Goal: Transaction & Acquisition: Subscribe to service/newsletter

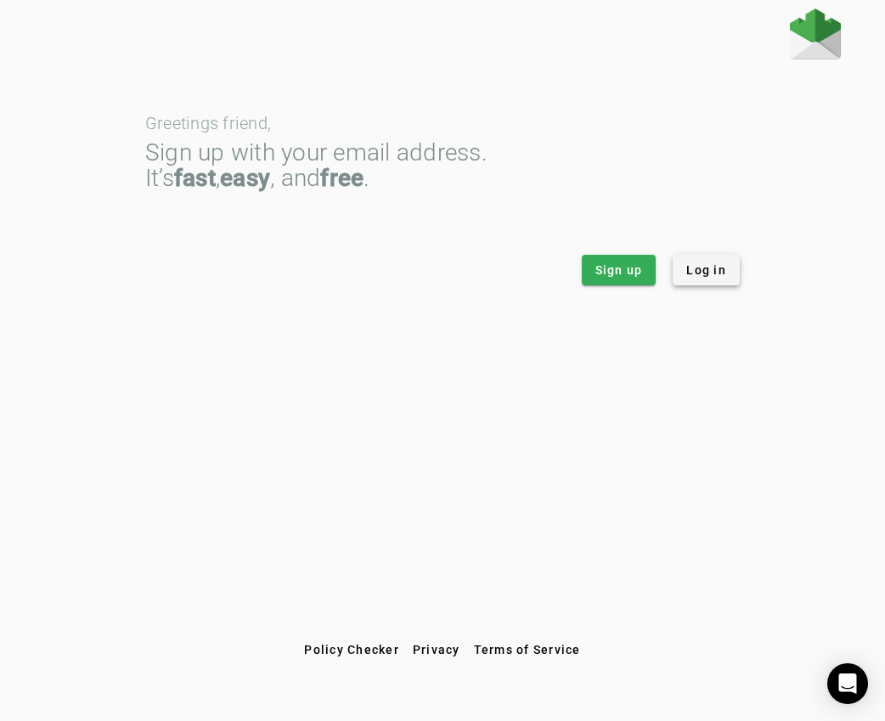
click at [707, 270] on span "Log in" at bounding box center [706, 270] width 40 height 17
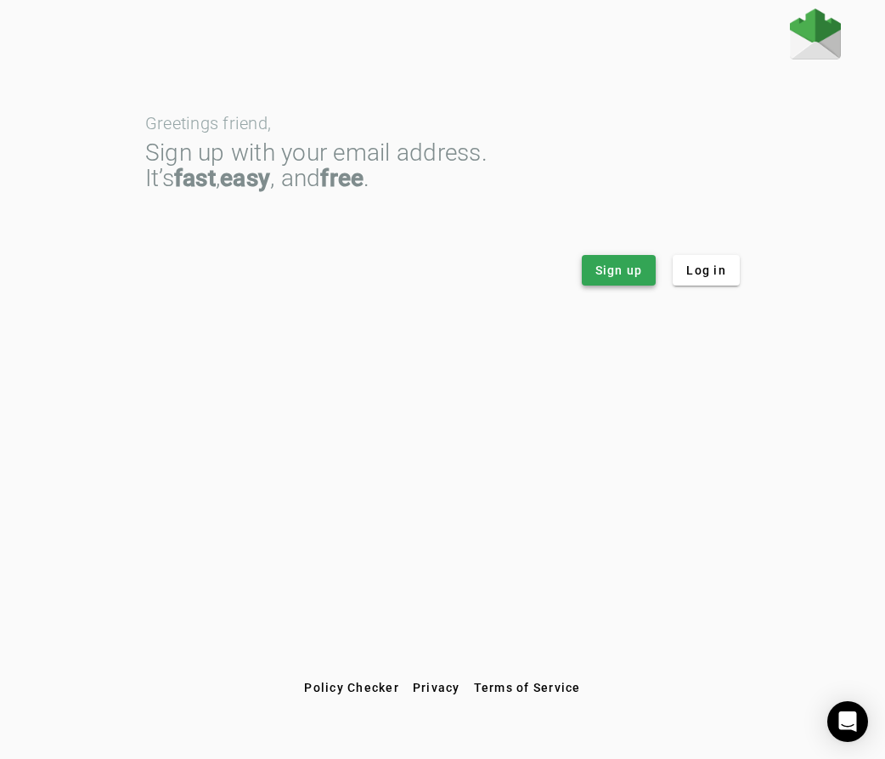
click at [619, 270] on span "Sign up" at bounding box center [620, 270] width 48 height 17
